Goal: Obtain resource: Obtain resource

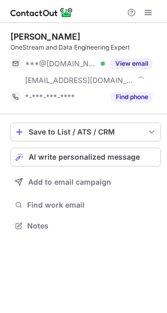
scroll to position [219, 167]
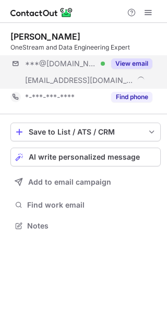
scroll to position [219, 167]
click at [140, 65] on button "View email" at bounding box center [131, 64] width 41 height 10
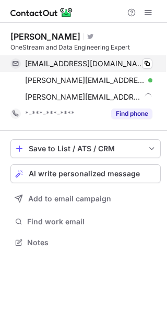
scroll to position [236, 167]
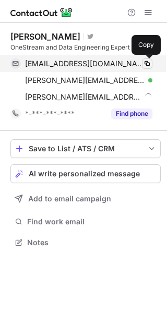
click at [147, 62] on span at bounding box center [147, 64] width 8 height 8
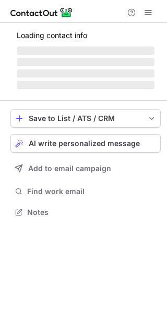
scroll to position [228, 167]
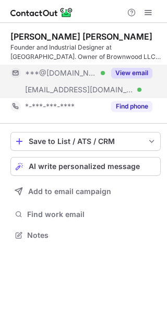
click at [135, 68] on button "View email" at bounding box center [131, 73] width 41 height 10
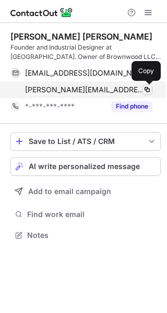
click at [148, 89] on span at bounding box center [147, 90] width 8 height 8
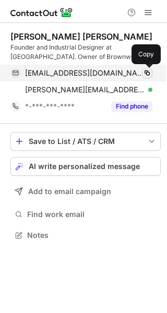
click at [147, 71] on span at bounding box center [147, 73] width 8 height 8
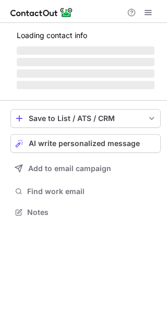
scroll to position [202, 167]
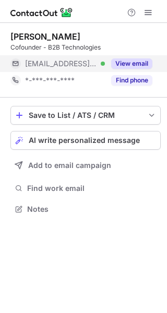
click at [126, 63] on button "View email" at bounding box center [131, 64] width 41 height 10
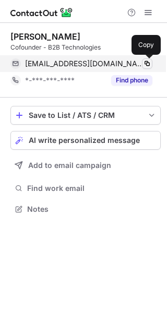
click at [148, 62] on span at bounding box center [147, 64] width 8 height 8
click at [146, 63] on span at bounding box center [147, 64] width 8 height 8
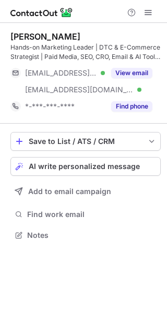
scroll to position [228, 167]
